Goal: Information Seeking & Learning: Learn about a topic

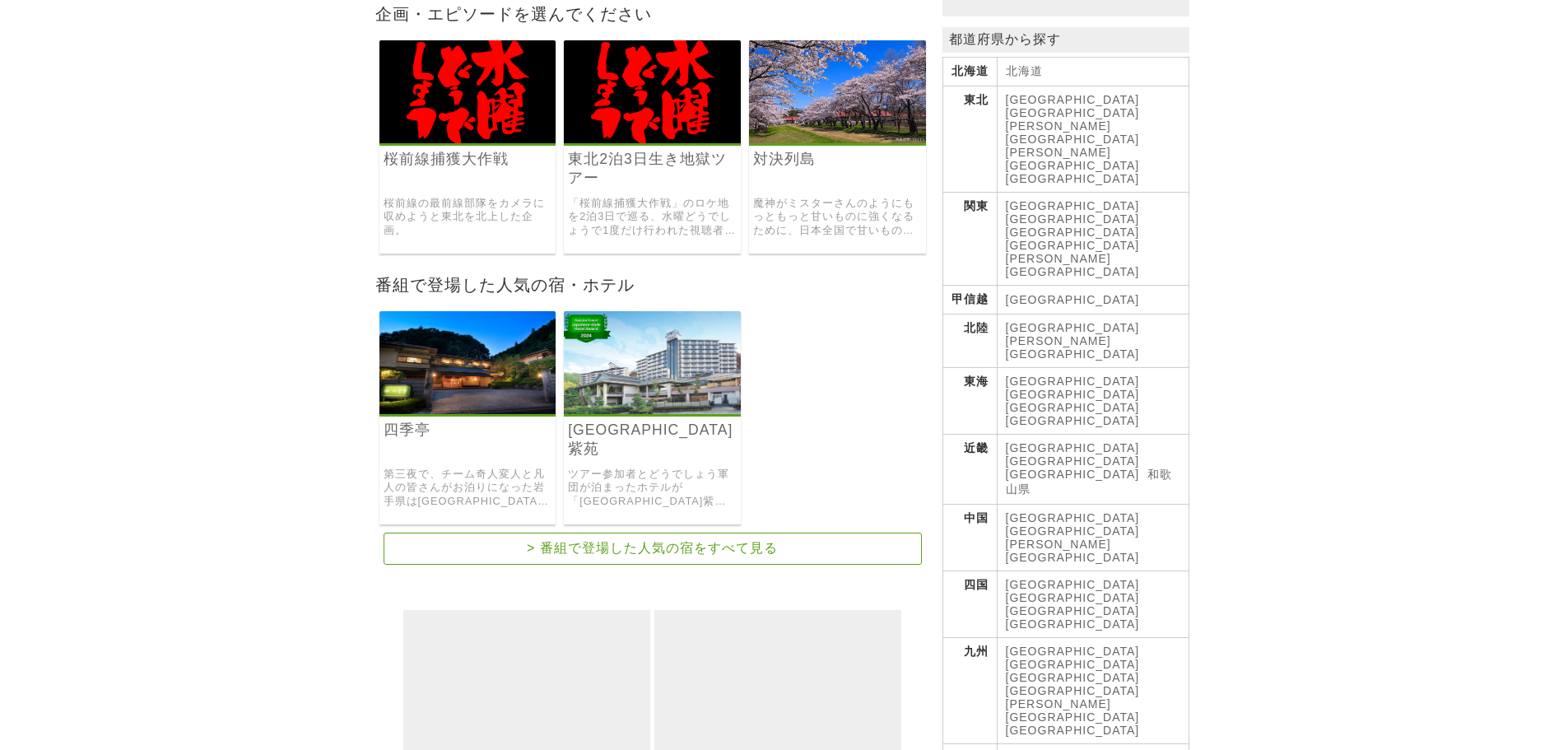
scroll to position [329, 0]
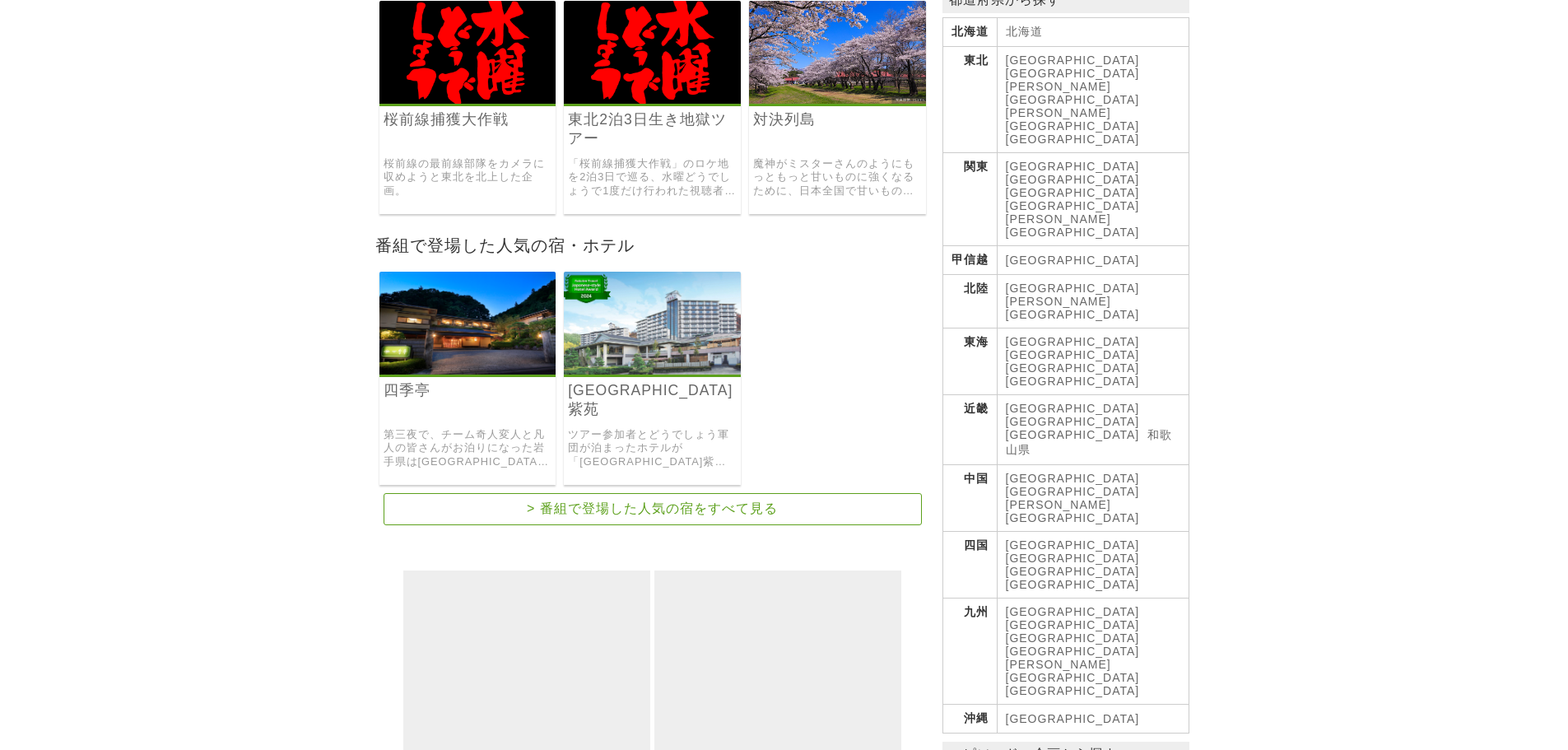
click at [735, 374] on link at bounding box center [652, 370] width 177 height 14
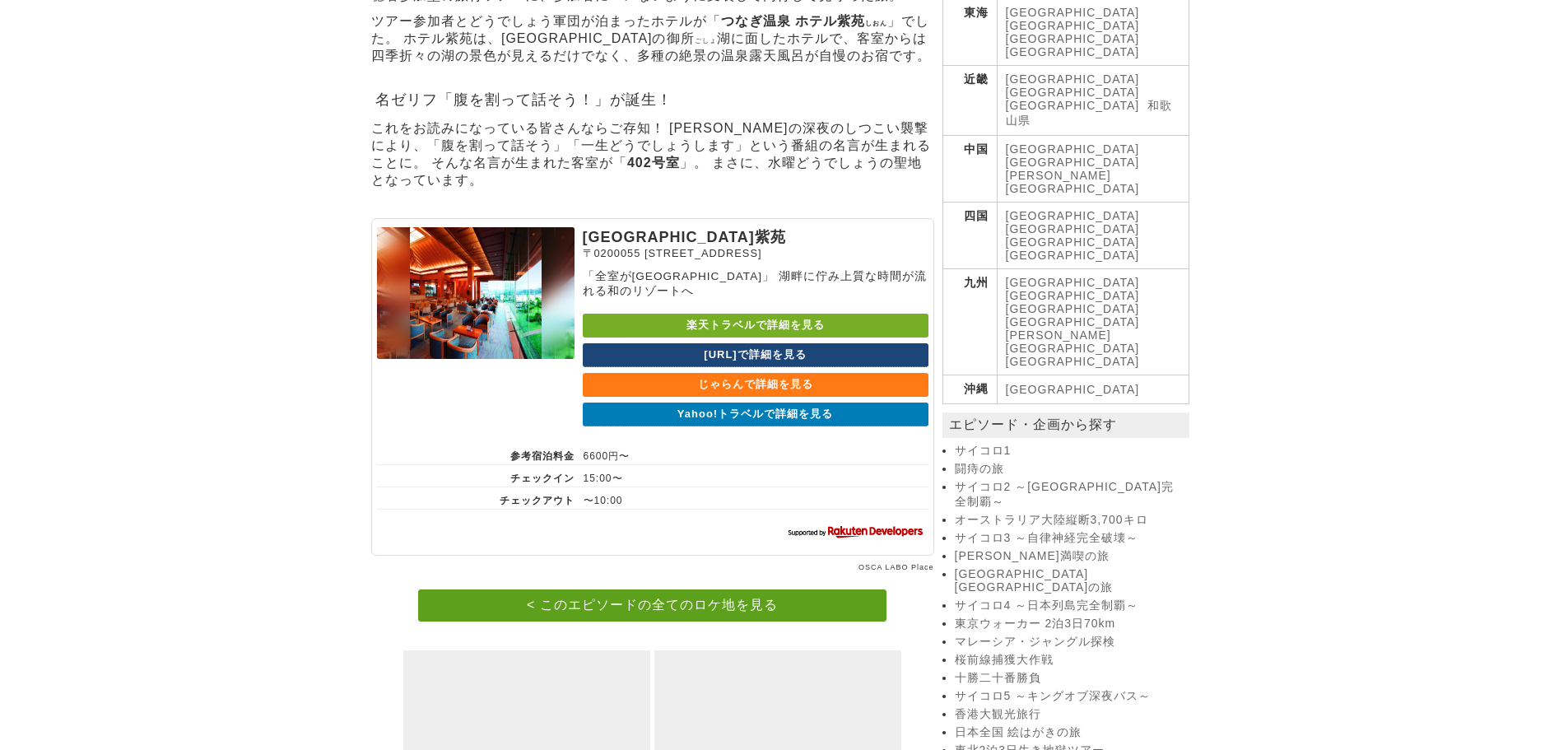
scroll to position [844, 0]
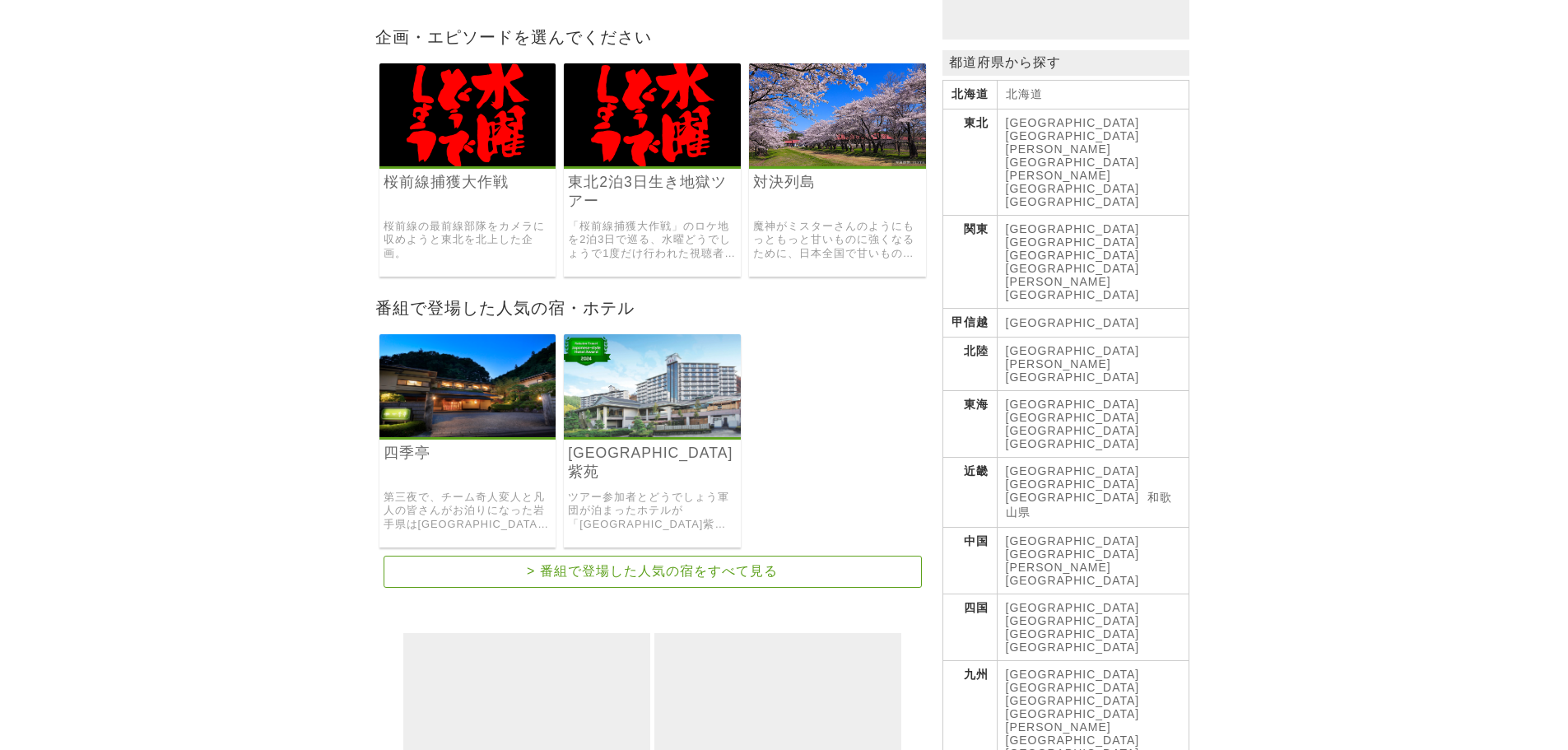
scroll to position [246, 0]
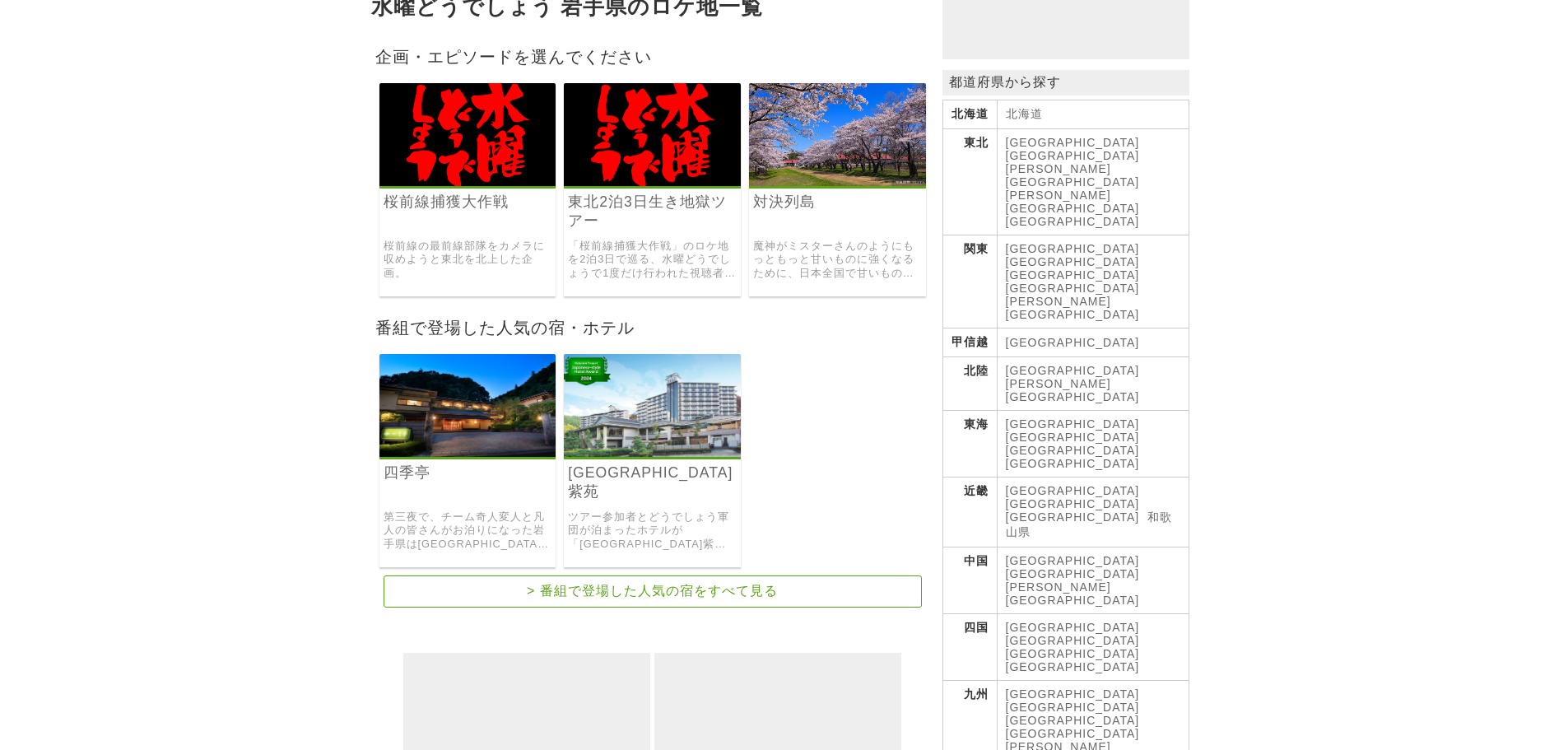
click at [895, 210] on h3 "対決列島" at bounding box center [837, 214] width 177 height 43
click at [841, 164] on img at bounding box center [837, 135] width 177 height 103
click at [421, 164] on img at bounding box center [467, 135] width 177 height 103
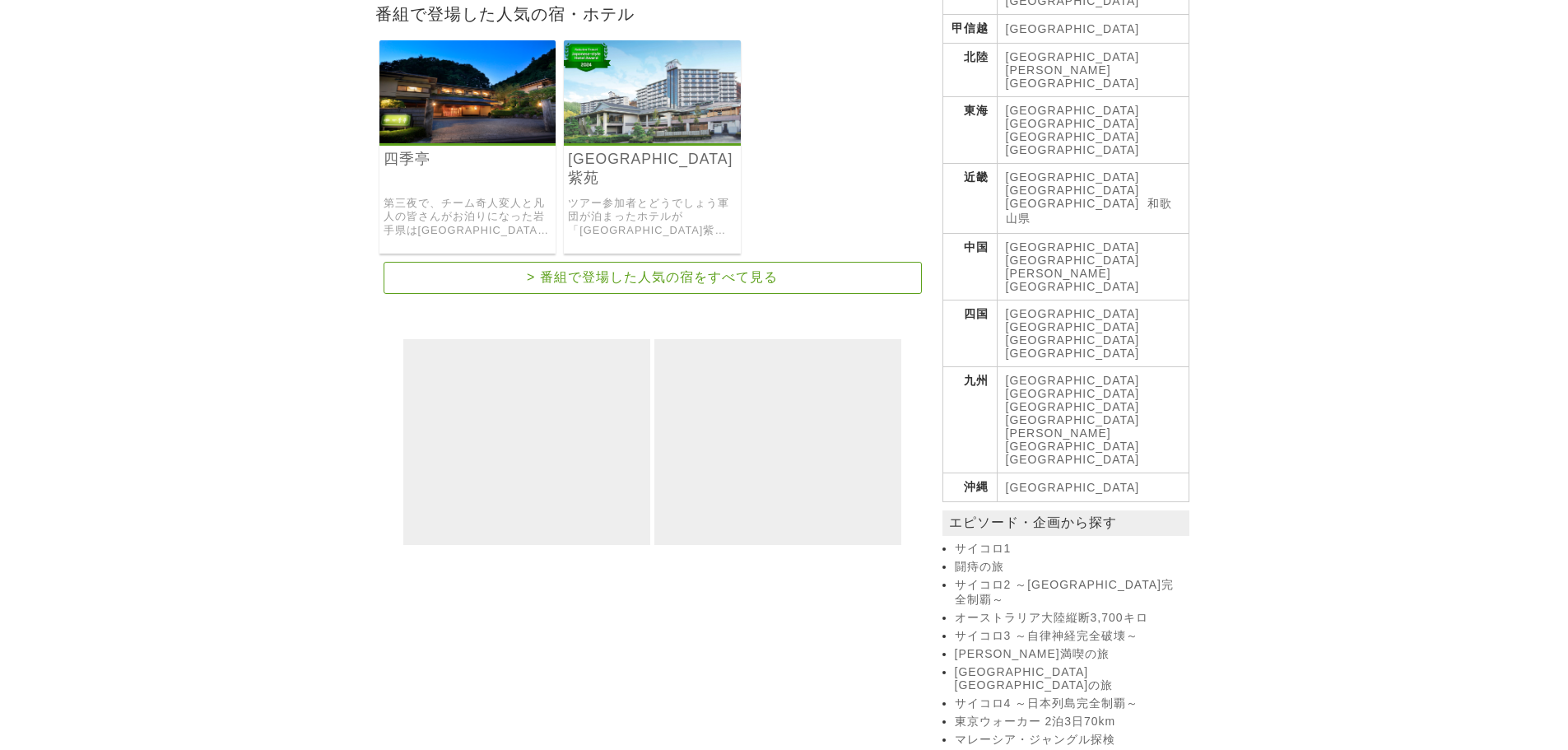
scroll to position [740, 0]
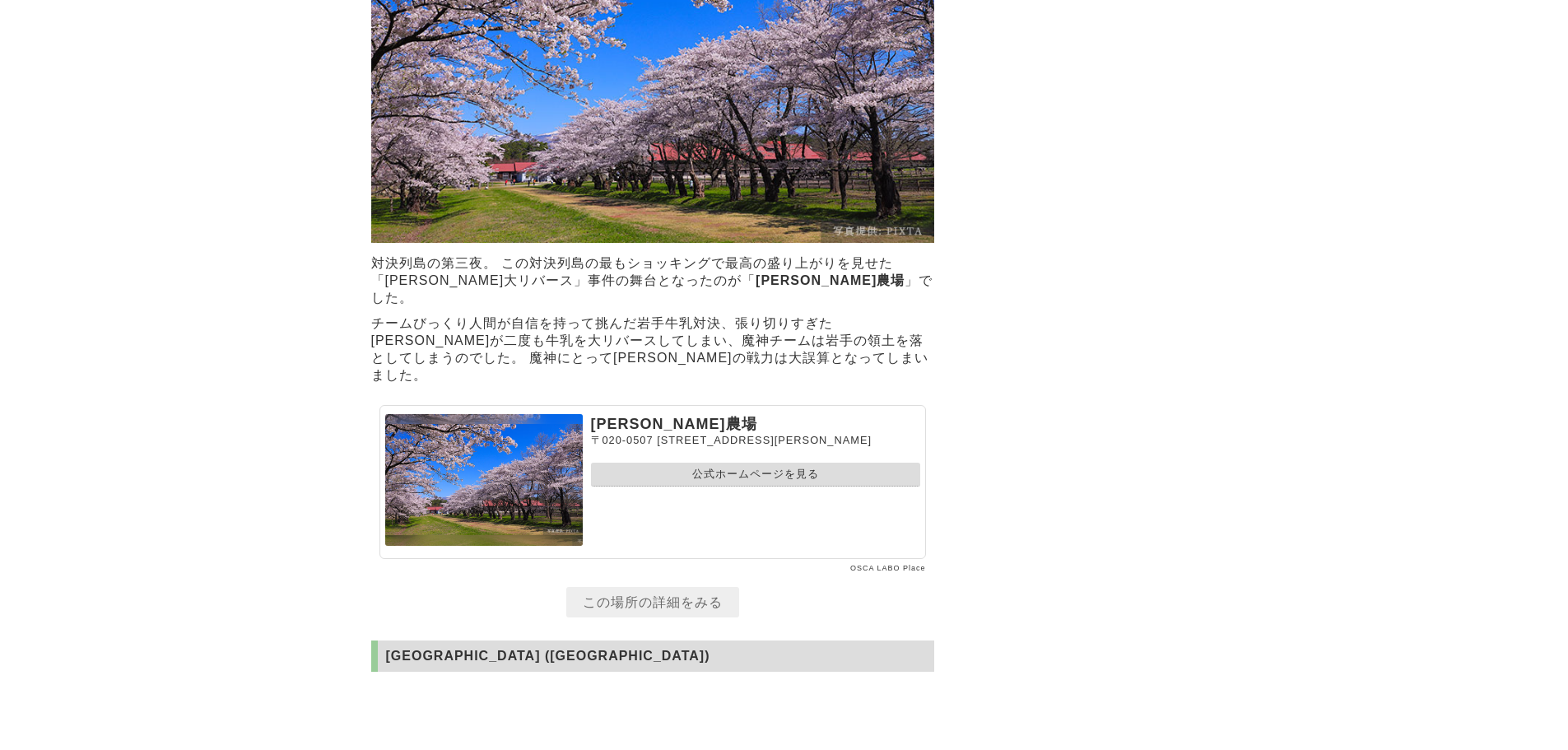
scroll to position [4855, 0]
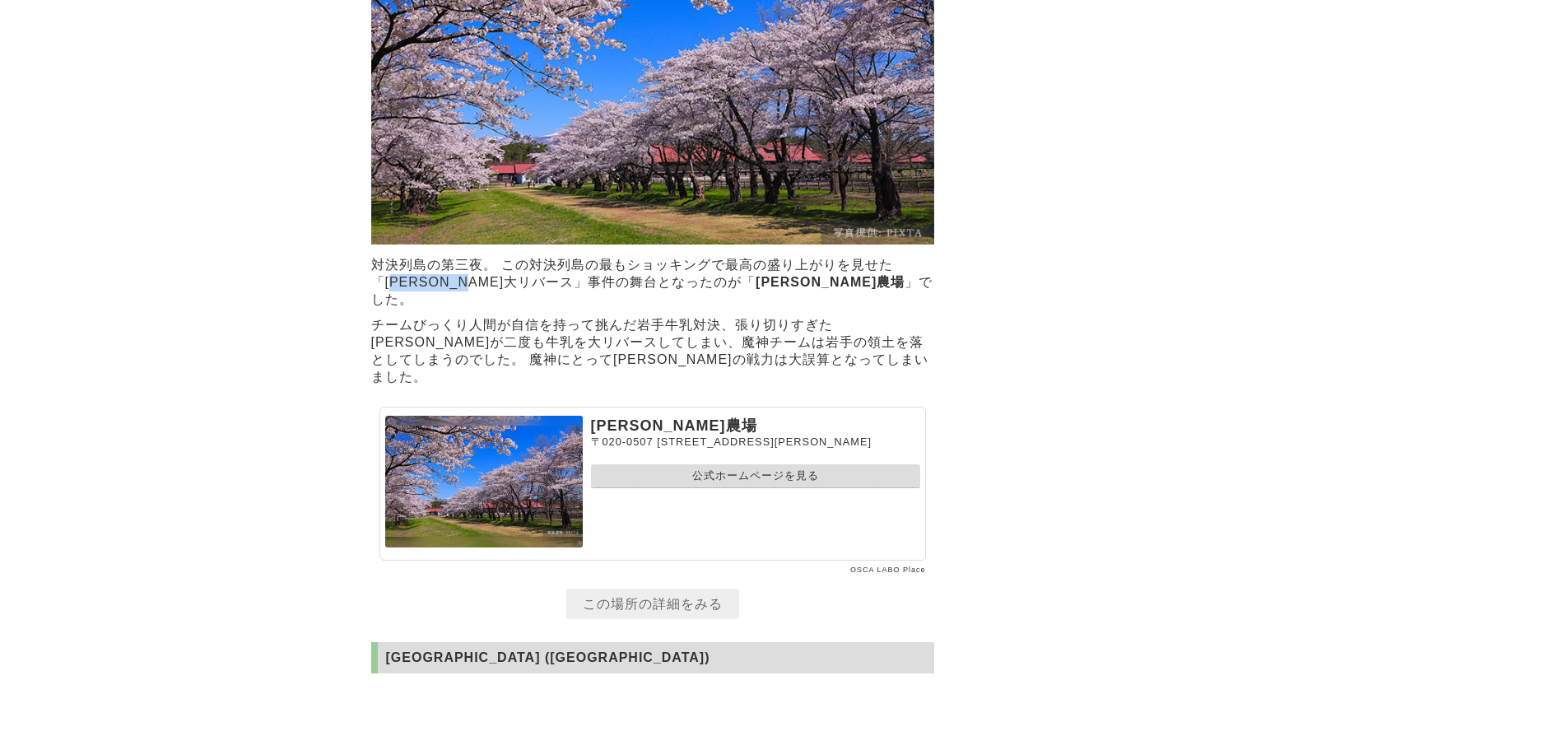
drag, startPoint x: 914, startPoint y: 374, endPoint x: 482, endPoint y: 391, distance: 432.3
click at [482, 313] on p "対決列島の第三夜。 この対決列島の最もショッキングで最高の盛り上がりを見せた「安田さん大リバース」事件の舞台となったのが「 小岩井農場 」でした。" at bounding box center [652, 282] width 563 height 60
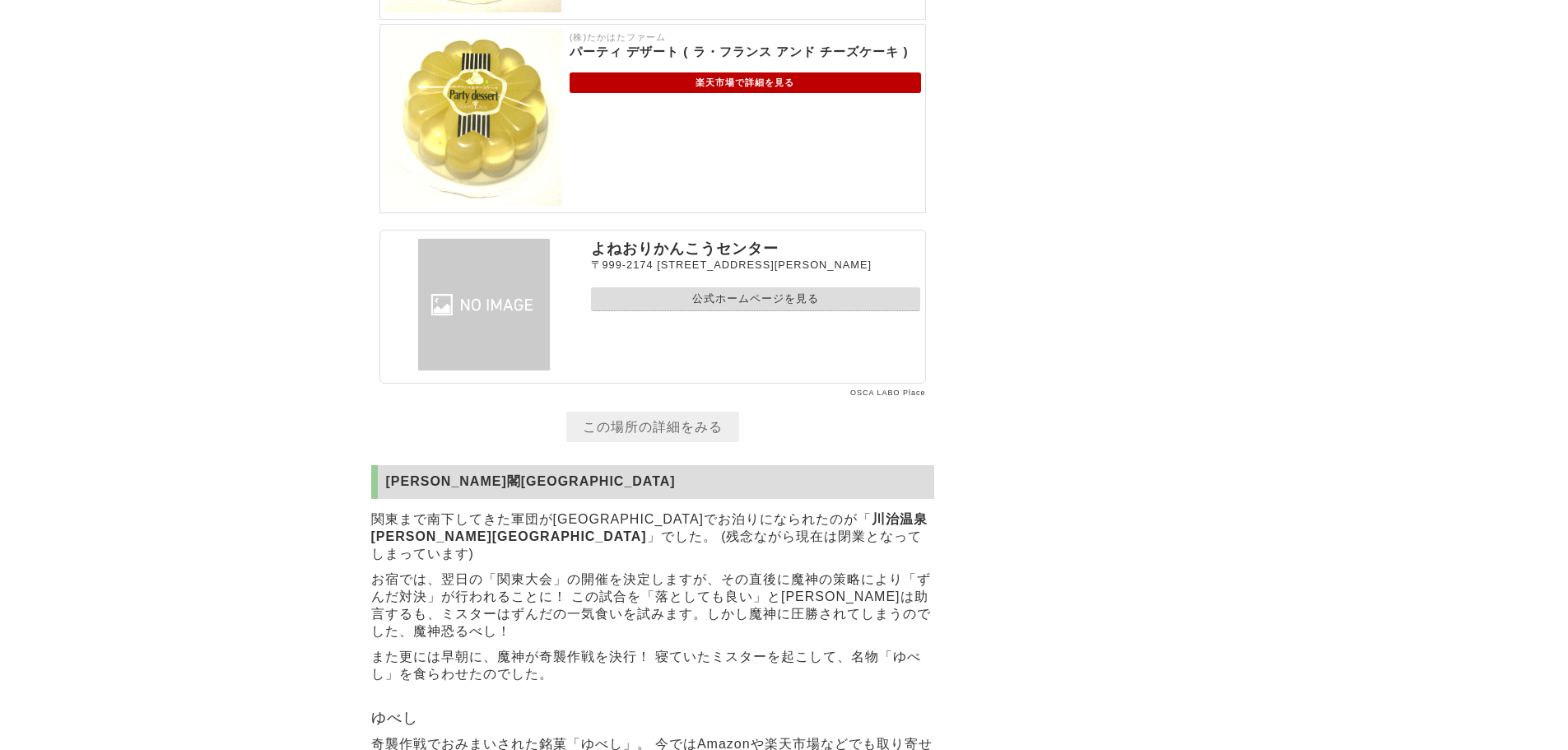
scroll to position [7159, 0]
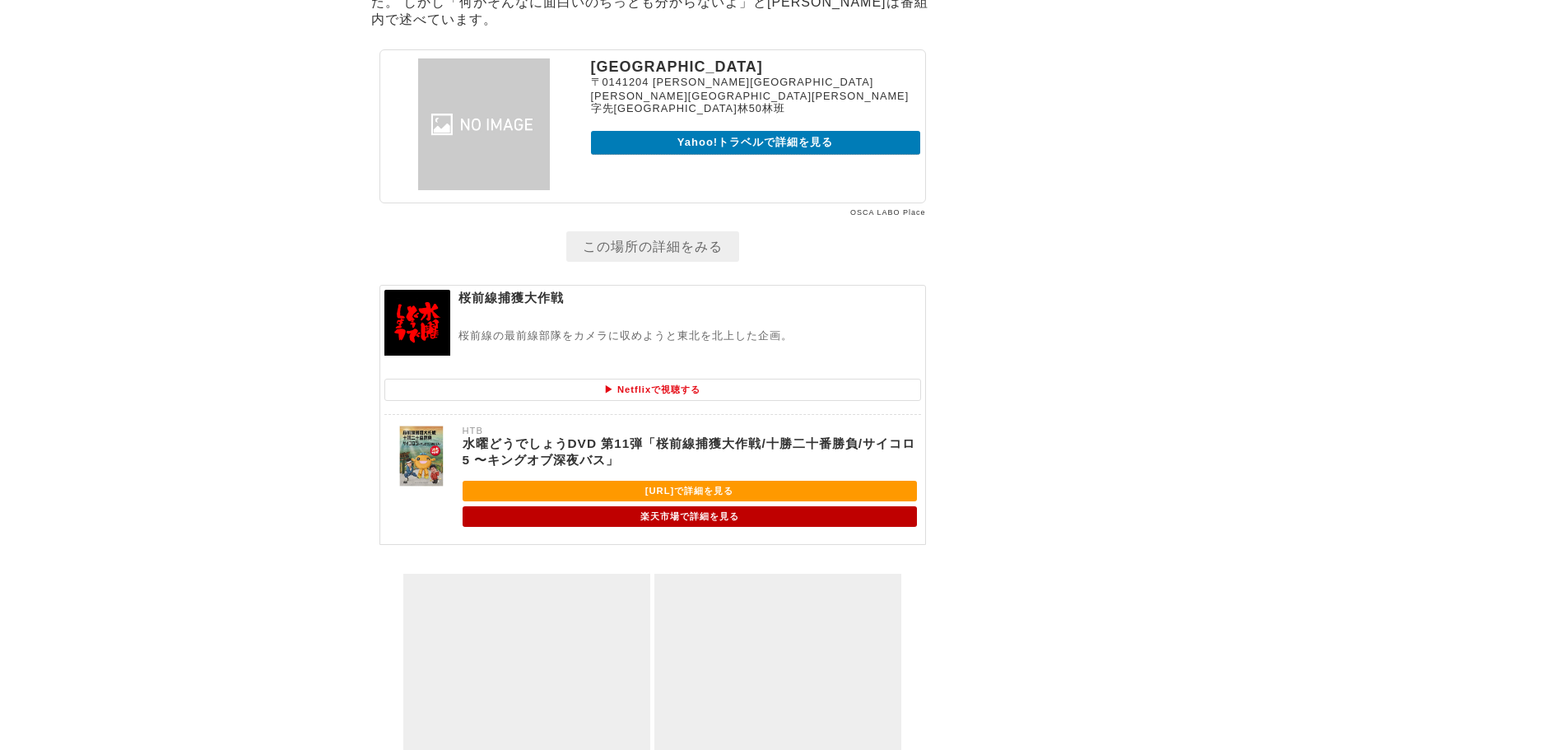
scroll to position [3266, 0]
